Goal: Find specific page/section: Find specific page/section

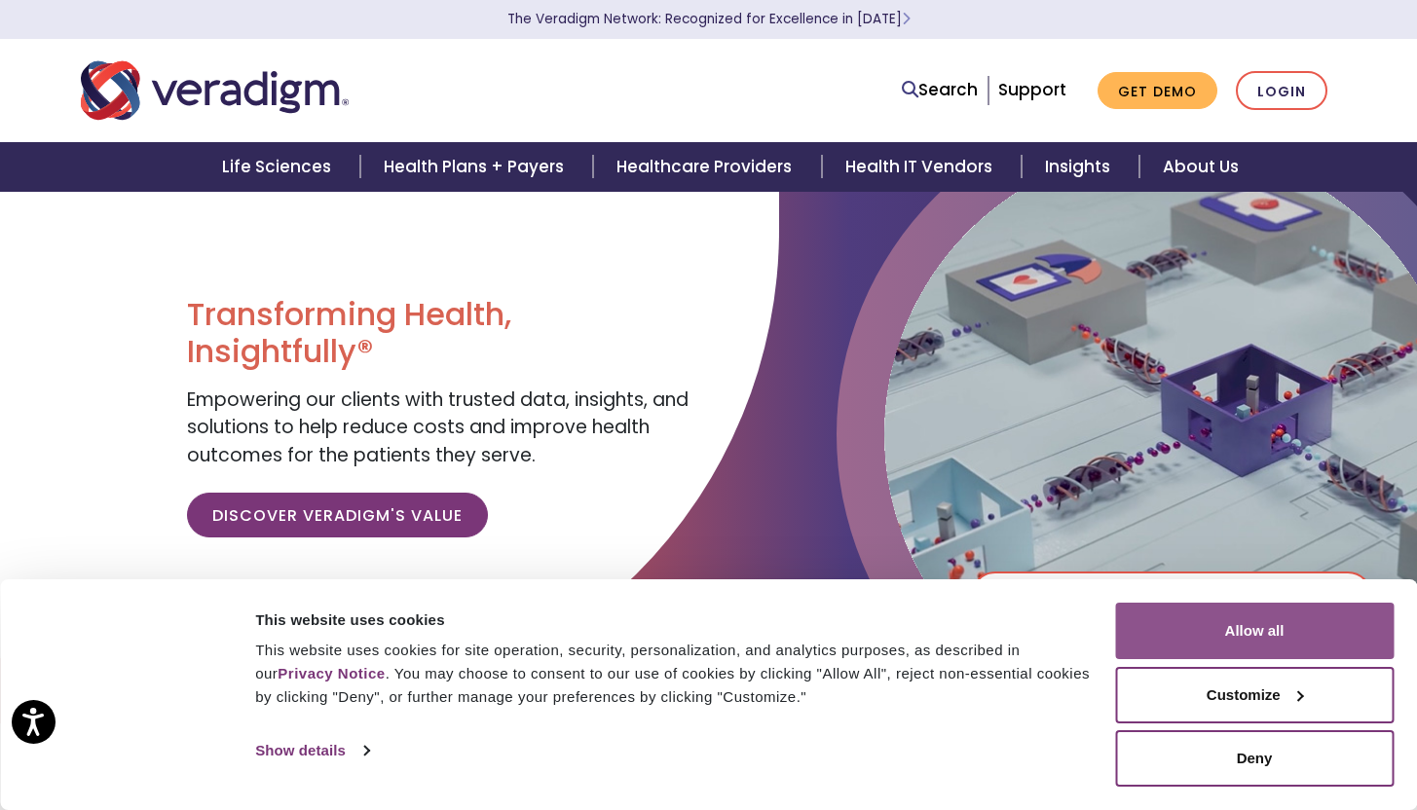
click at [1254, 628] on button "Allow all" at bounding box center [1254, 631] width 279 height 57
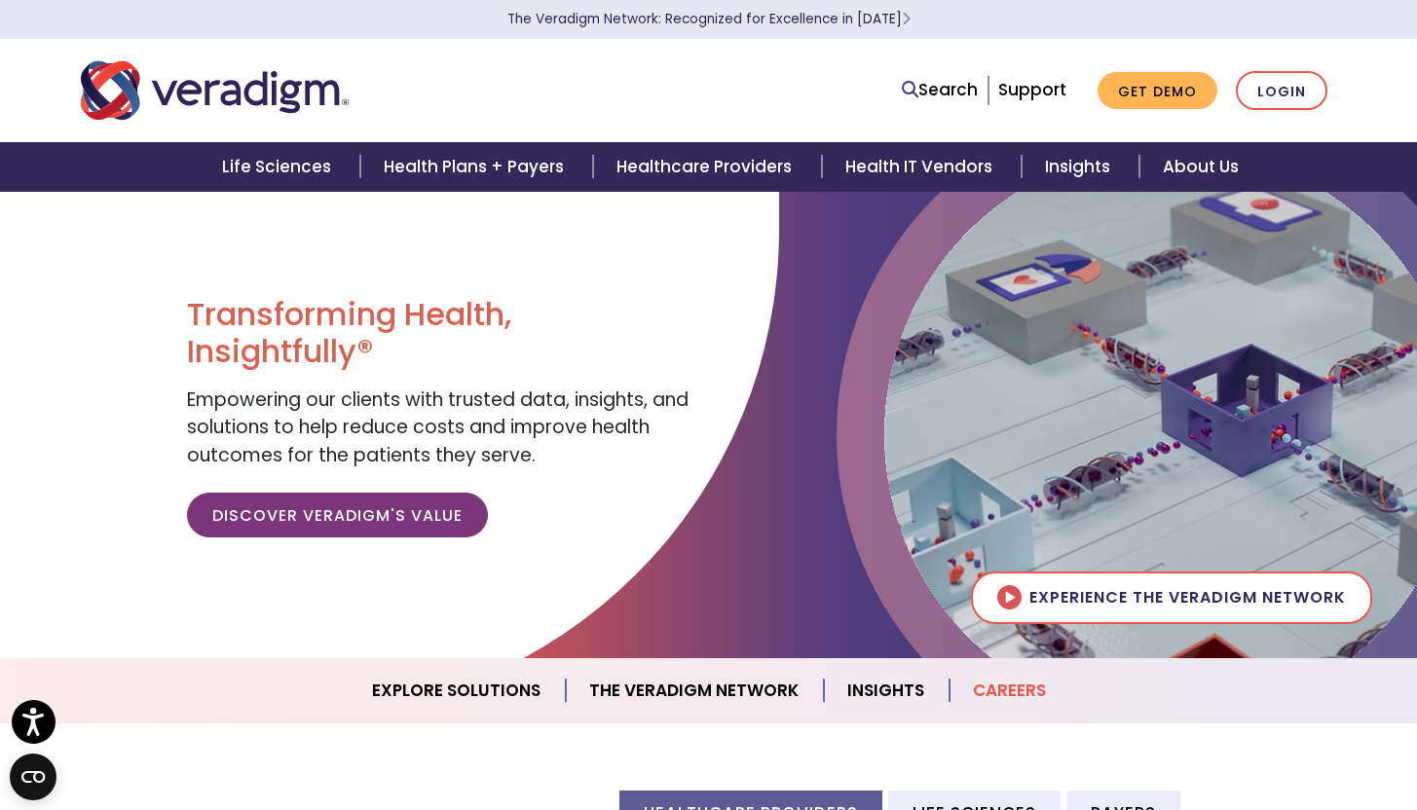
click at [1001, 689] on link "Careers" at bounding box center [1010, 691] width 120 height 50
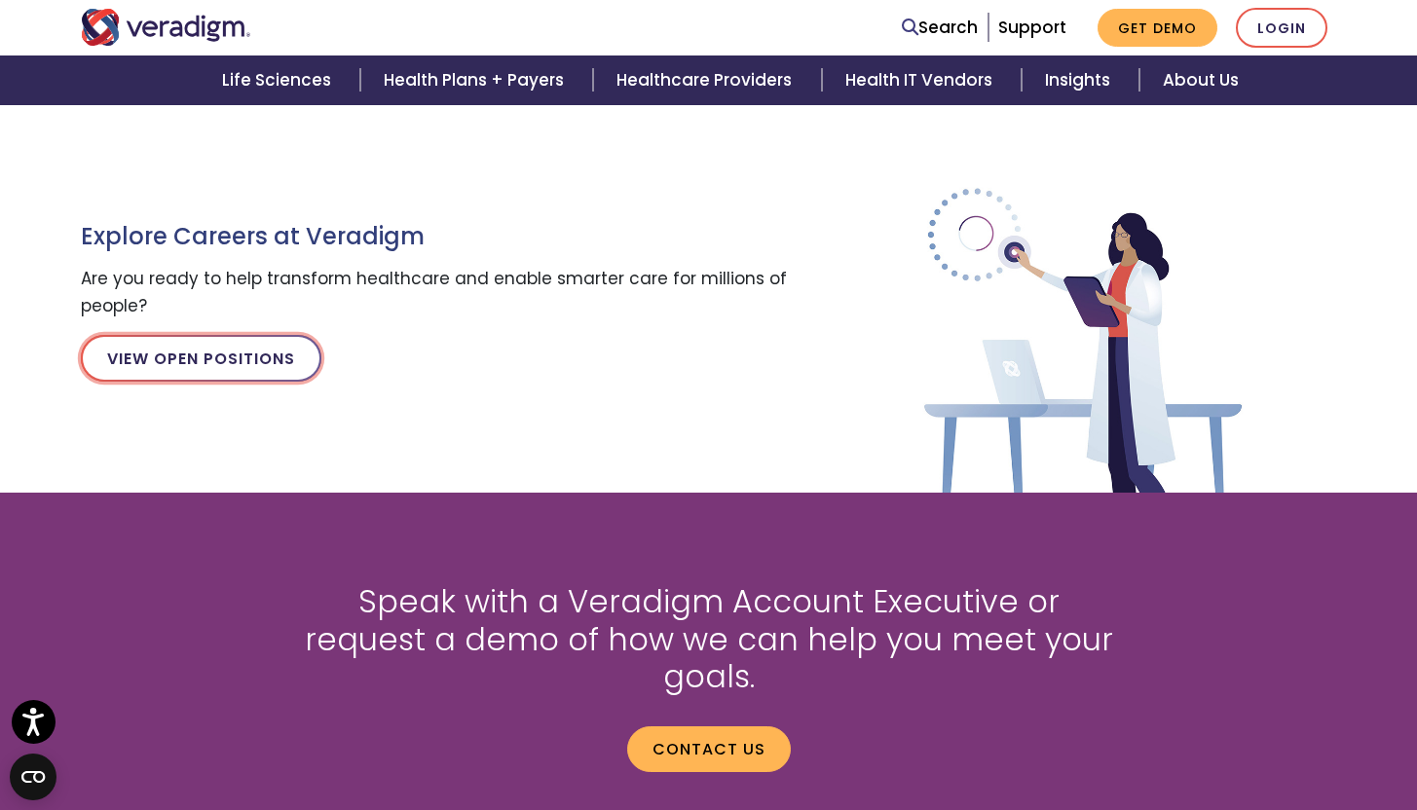
click at [177, 365] on link "View Open Positions" at bounding box center [201, 358] width 241 height 47
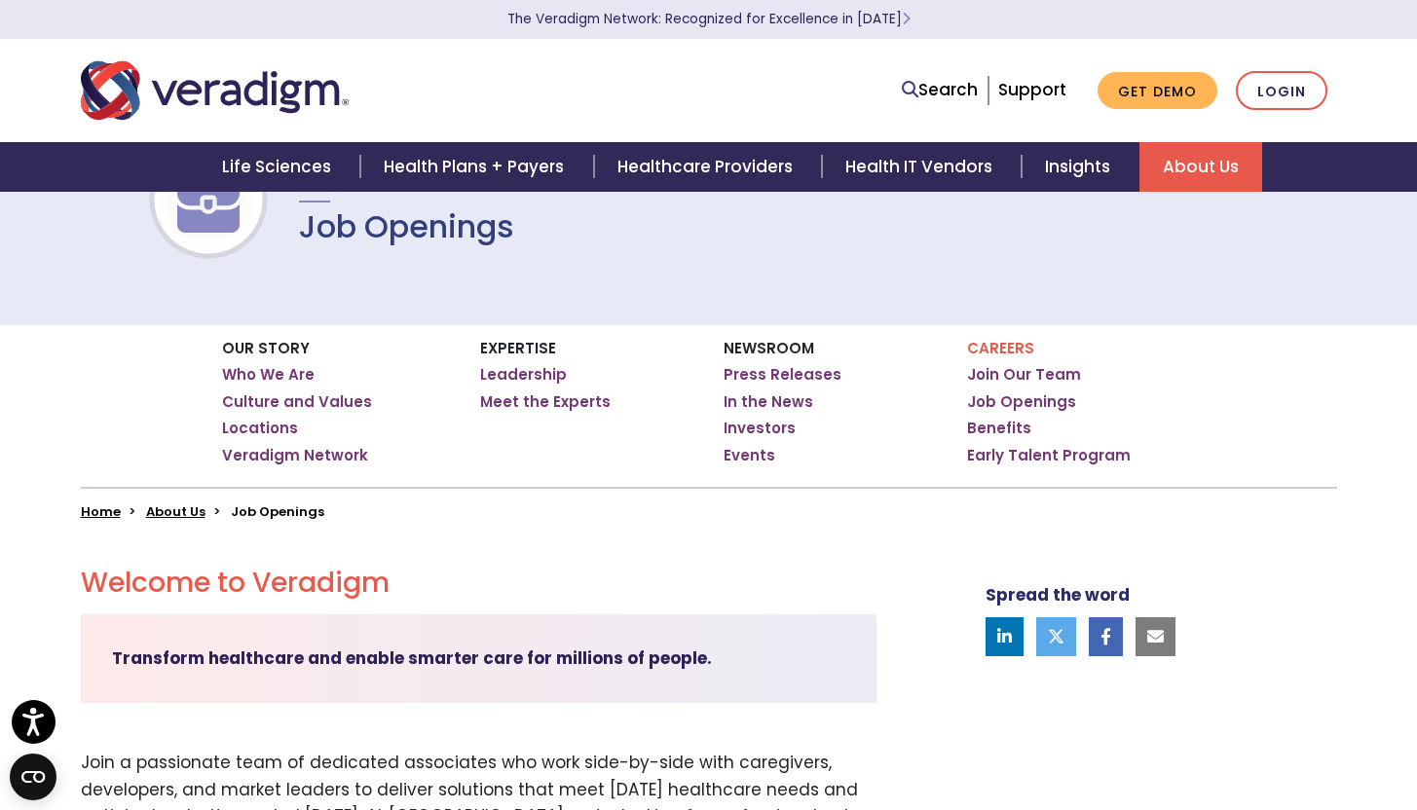
scroll to position [84, 0]
